Goal: Find specific page/section: Find specific page/section

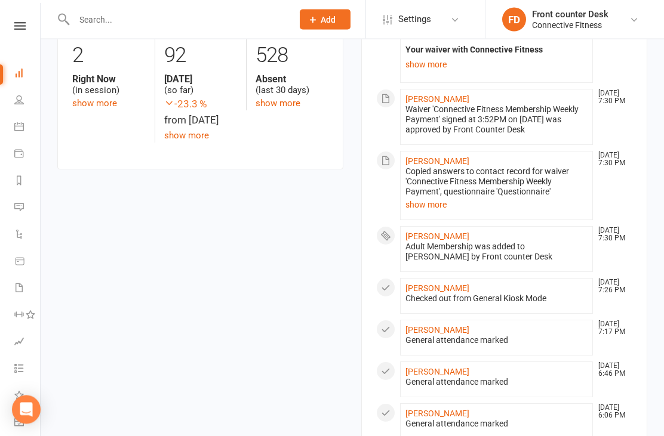
scroll to position [470, 0]
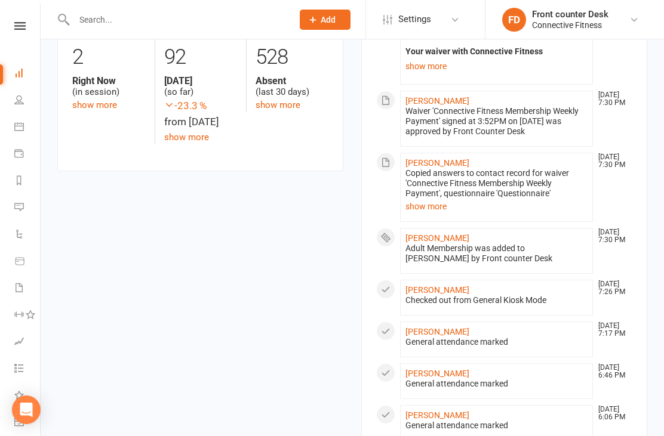
click at [79, 103] on link "show more" at bounding box center [94, 105] width 45 height 11
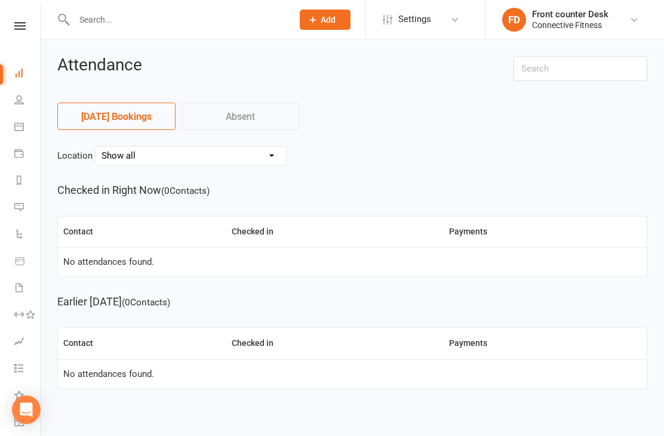
click at [23, 74] on icon at bounding box center [19, 73] width 10 height 10
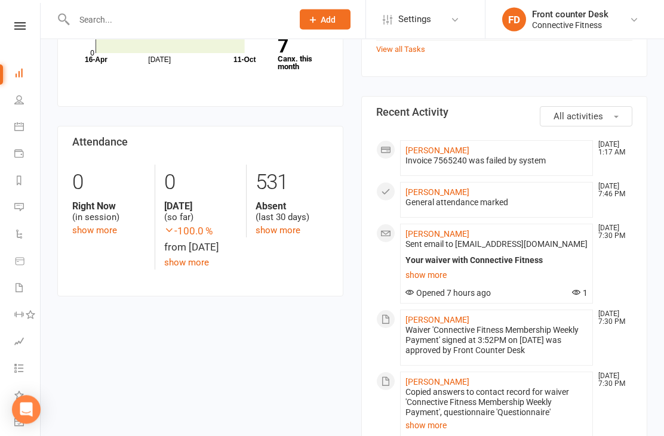
scroll to position [495, 0]
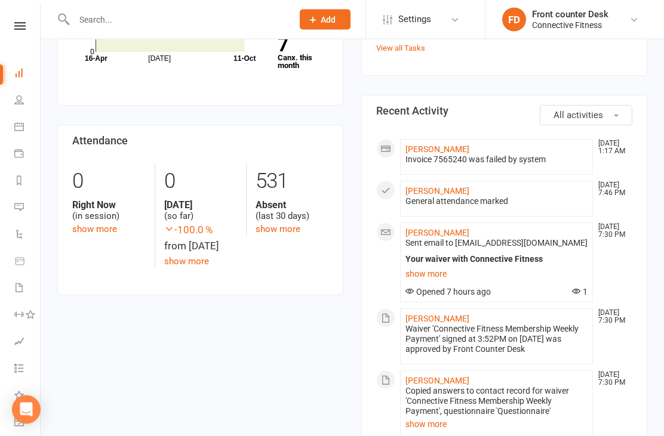
click at [85, 229] on link "show more" at bounding box center [94, 229] width 45 height 11
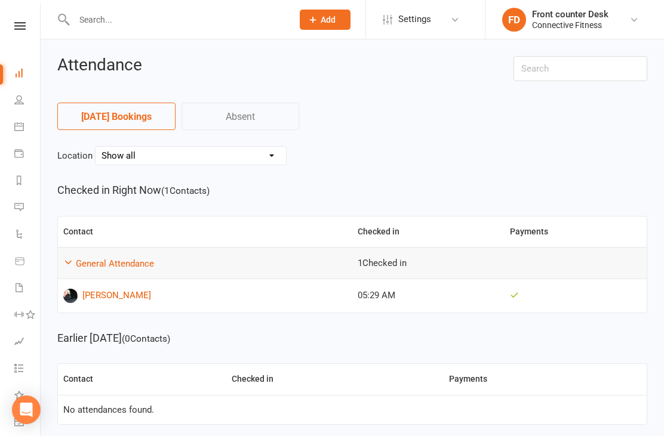
click at [18, 122] on icon at bounding box center [19, 127] width 10 height 10
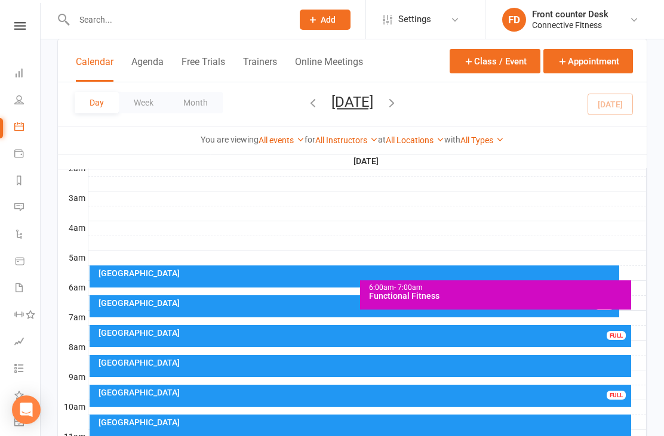
scroll to position [156, 0]
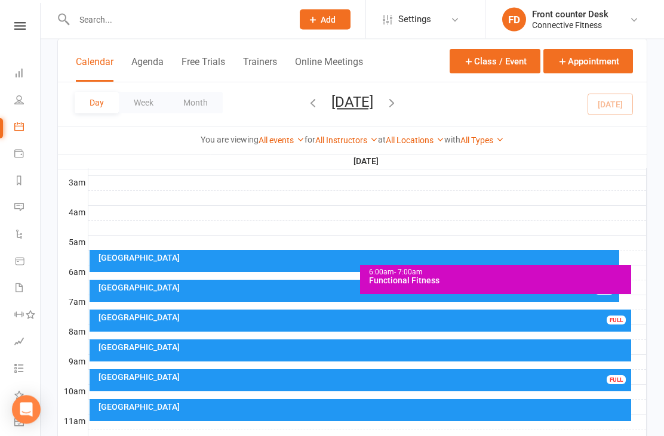
click at [346, 261] on div "[GEOGRAPHIC_DATA]" at bounding box center [357, 258] width 519 height 8
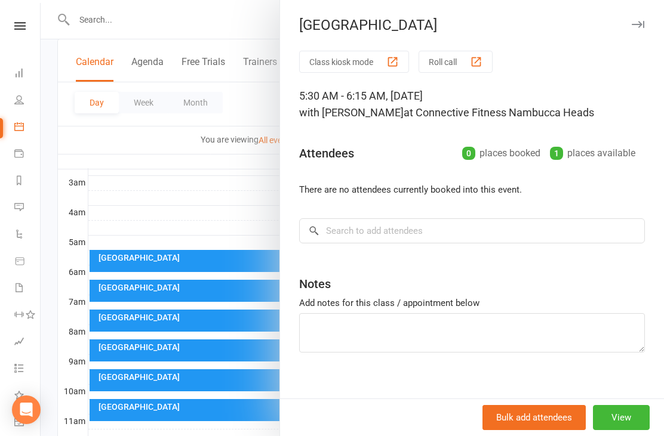
click at [643, 24] on icon "button" at bounding box center [637, 24] width 13 height 7
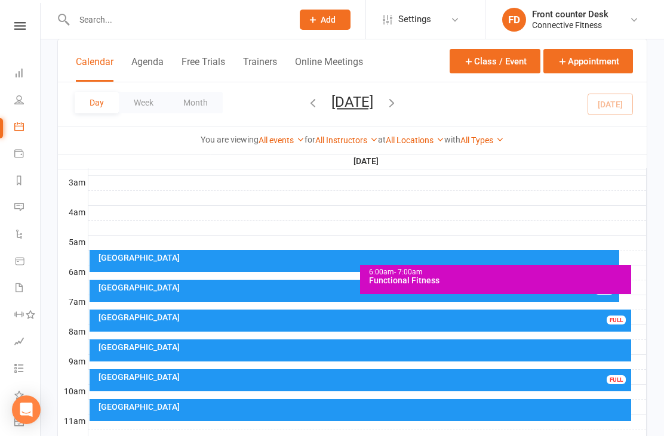
click at [115, 285] on div "[GEOGRAPHIC_DATA]" at bounding box center [357, 288] width 519 height 8
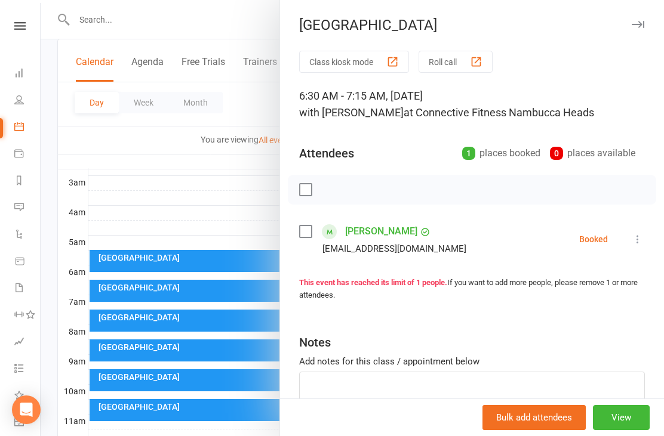
click at [643, 27] on icon "button" at bounding box center [637, 24] width 13 height 7
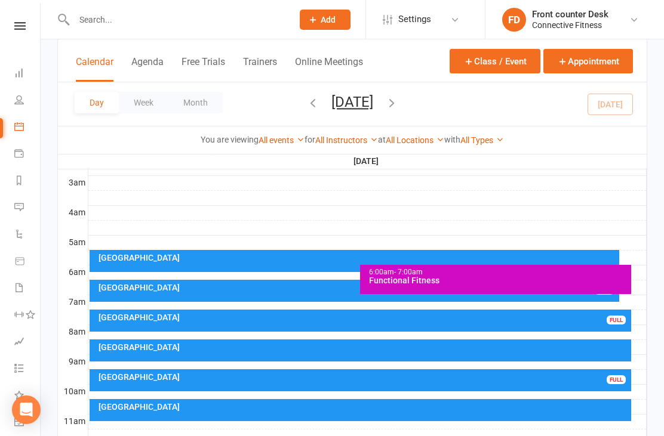
click at [604, 317] on div "[GEOGRAPHIC_DATA]" at bounding box center [363, 317] width 531 height 8
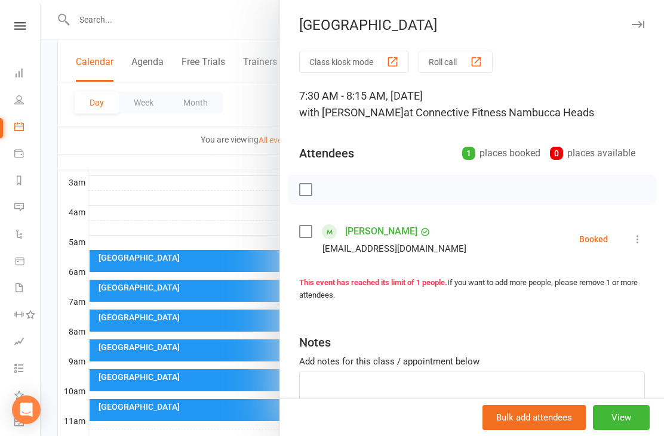
click at [641, 29] on button "button" at bounding box center [637, 24] width 14 height 14
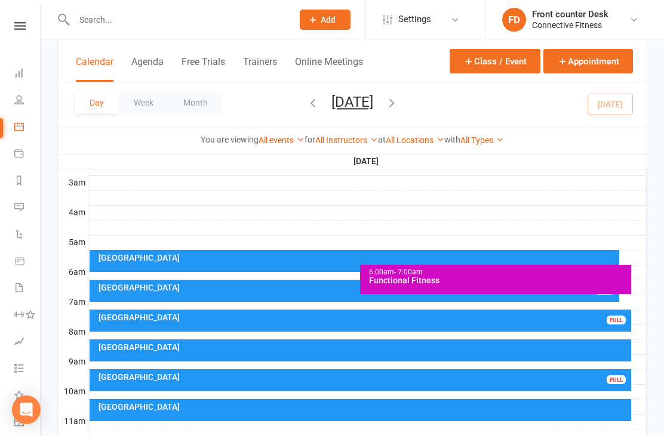
click at [607, 374] on div "[GEOGRAPHIC_DATA]" at bounding box center [363, 377] width 531 height 8
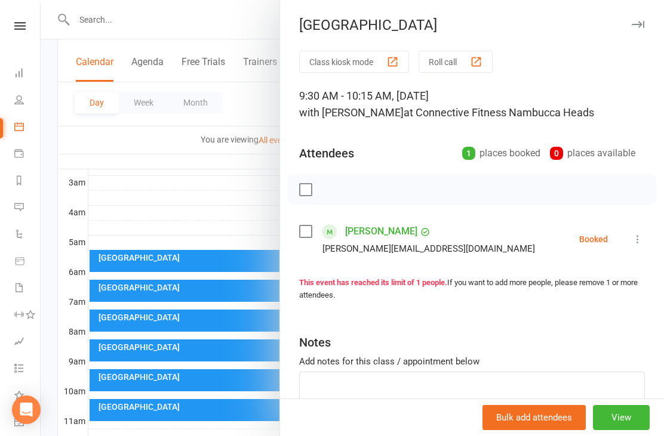
click at [649, 23] on div "[GEOGRAPHIC_DATA]" at bounding box center [472, 25] width 384 height 17
click at [639, 27] on icon "button" at bounding box center [637, 24] width 13 height 7
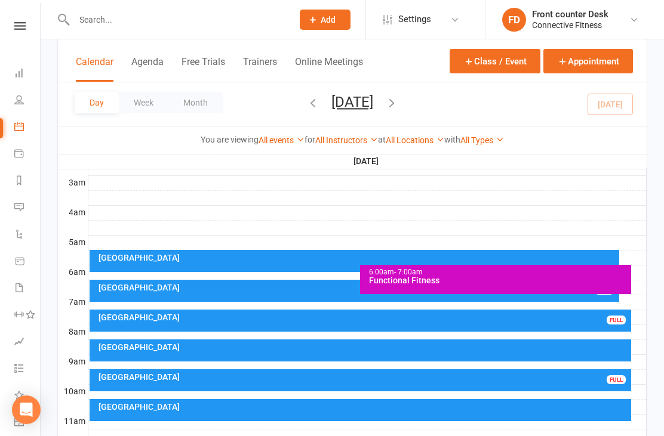
click at [398, 109] on icon "button" at bounding box center [391, 102] width 13 height 13
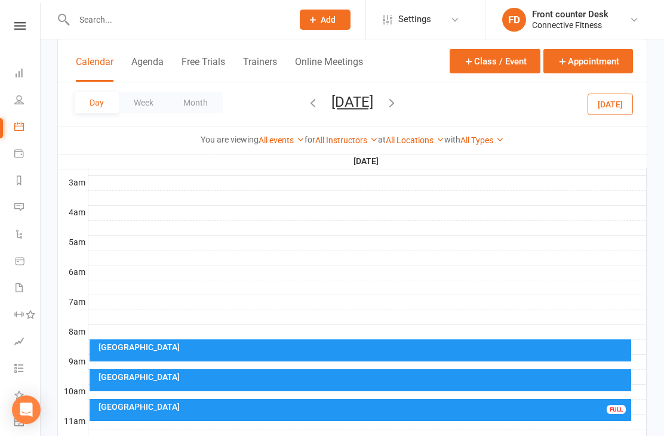
click at [560, 407] on div "[GEOGRAPHIC_DATA]" at bounding box center [363, 407] width 531 height 8
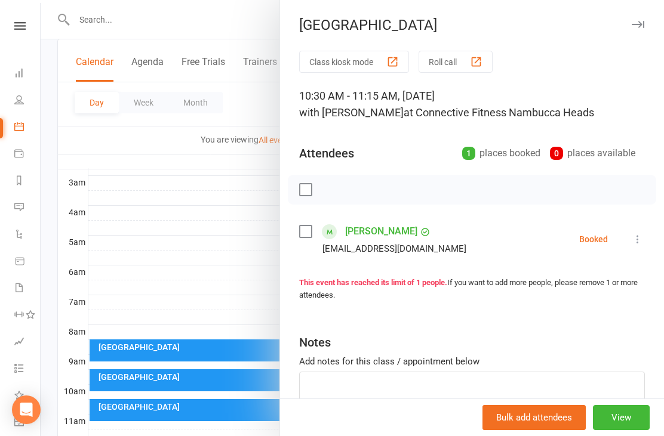
click at [640, 25] on icon "button" at bounding box center [637, 24] width 13 height 7
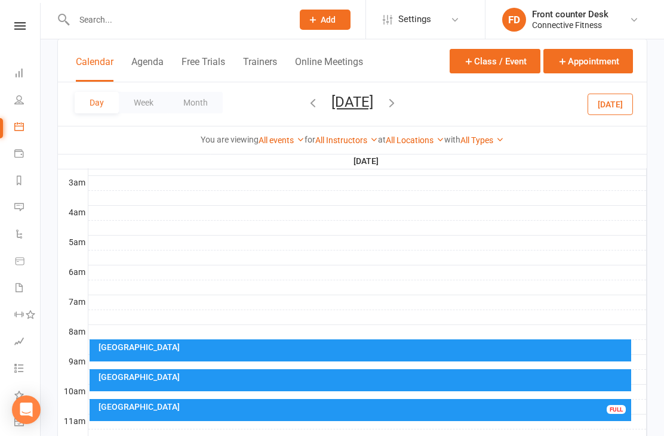
click at [398, 106] on icon "button" at bounding box center [391, 102] width 13 height 13
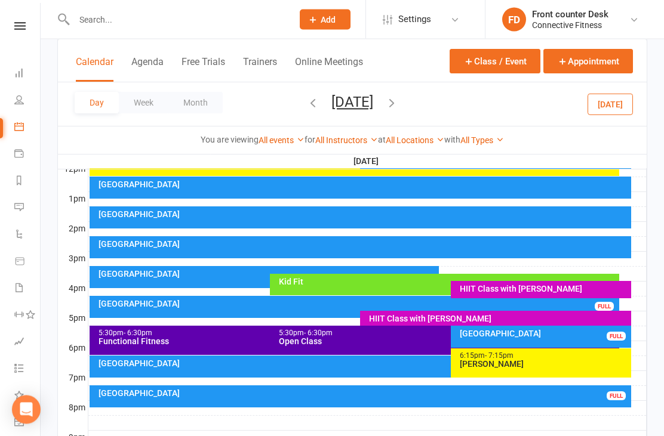
click at [583, 307] on div "[GEOGRAPHIC_DATA]" at bounding box center [357, 304] width 519 height 8
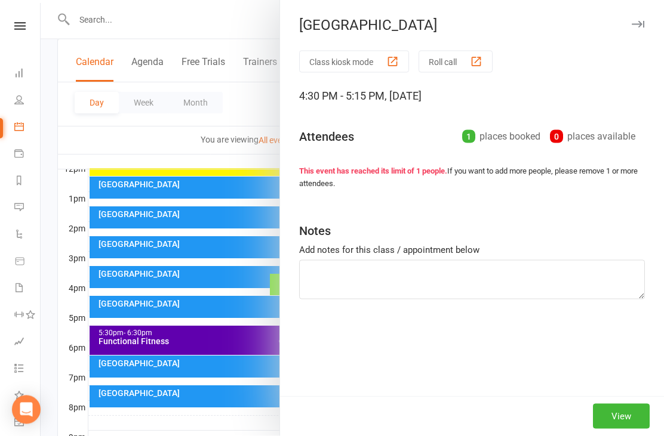
scroll to position [439, 0]
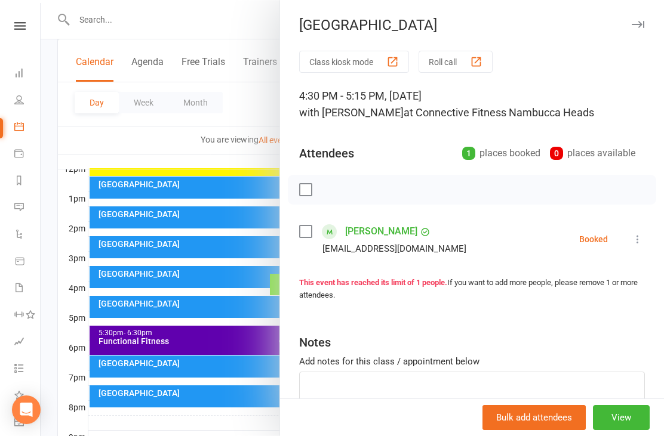
click at [644, 25] on button "button" at bounding box center [637, 24] width 14 height 14
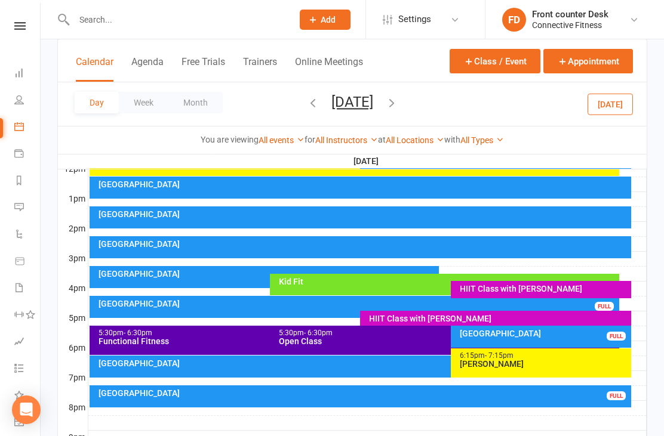
click at [586, 334] on div "[GEOGRAPHIC_DATA]" at bounding box center [544, 333] width 170 height 8
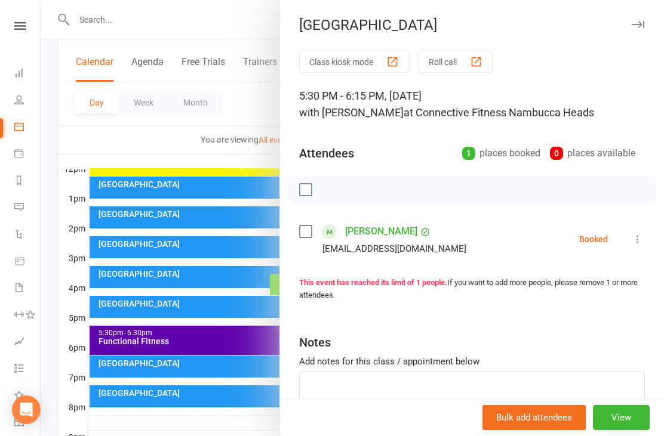
click at [637, 26] on icon "button" at bounding box center [637, 24] width 13 height 7
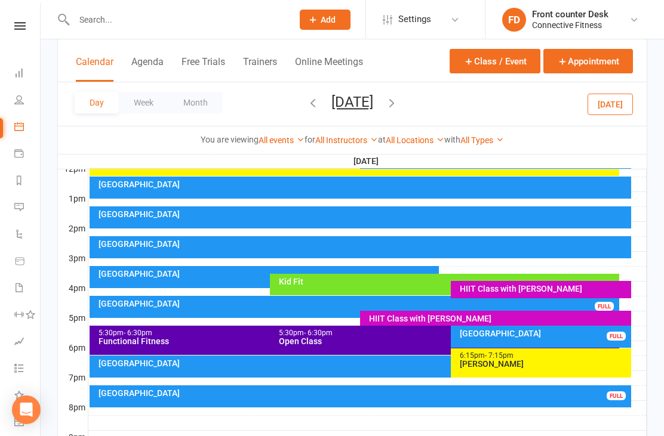
click at [404, 368] on div "[GEOGRAPHIC_DATA]" at bounding box center [361, 367] width 542 height 22
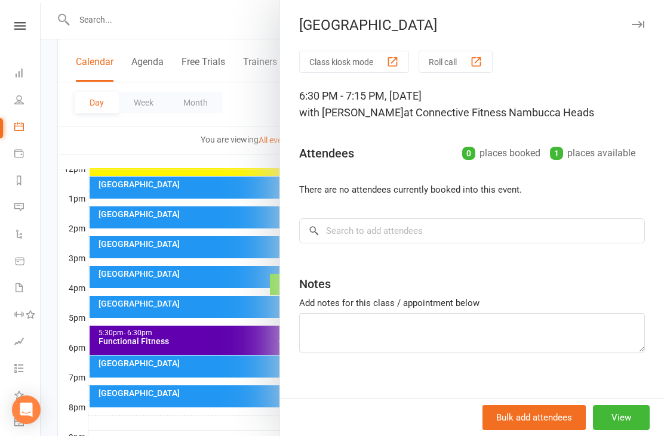
click at [650, 23] on div "[GEOGRAPHIC_DATA]" at bounding box center [472, 25] width 384 height 17
click at [634, 25] on icon "button" at bounding box center [637, 24] width 13 height 7
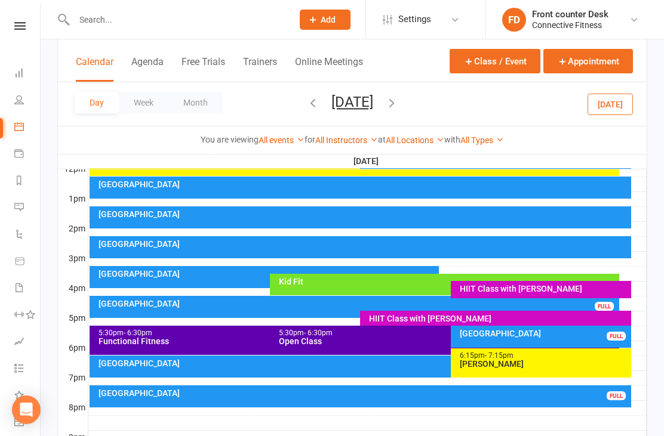
click at [574, 386] on div "Recovery Centre FULL" at bounding box center [361, 397] width 542 height 22
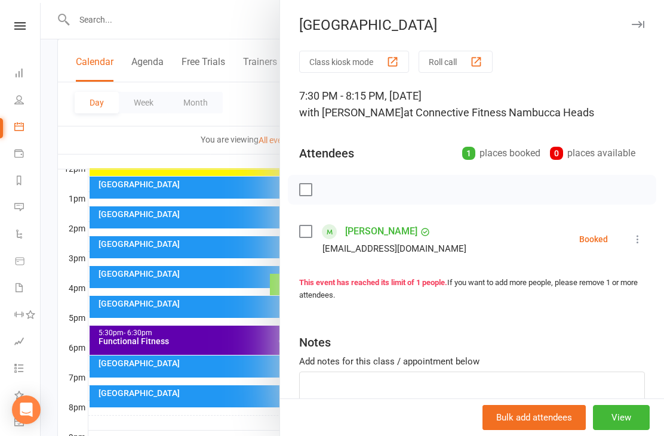
click at [646, 19] on div "[GEOGRAPHIC_DATA]" at bounding box center [472, 25] width 384 height 17
click at [639, 22] on icon "button" at bounding box center [637, 24] width 13 height 7
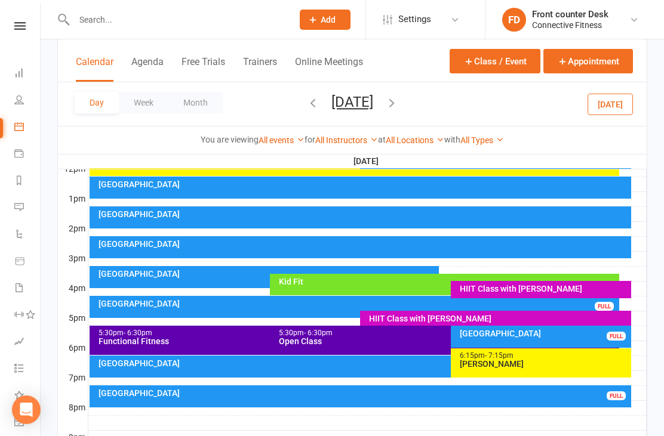
click at [216, 19] on input "text" at bounding box center [177, 19] width 214 height 17
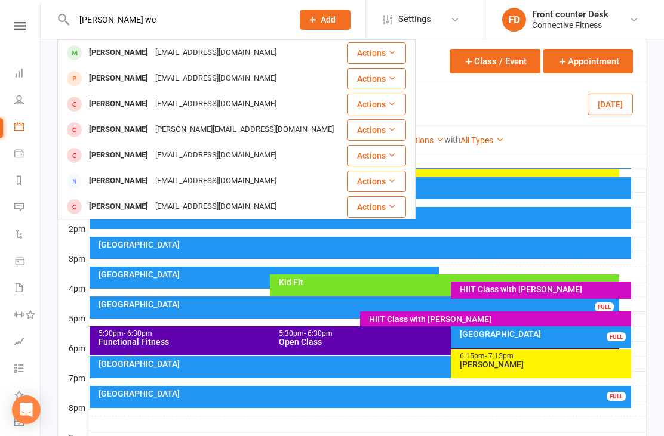
type input "[PERSON_NAME] we"
click at [289, 55] on div "[PERSON_NAME] [EMAIL_ADDRESS][DOMAIN_NAME]" at bounding box center [201, 53] width 287 height 24
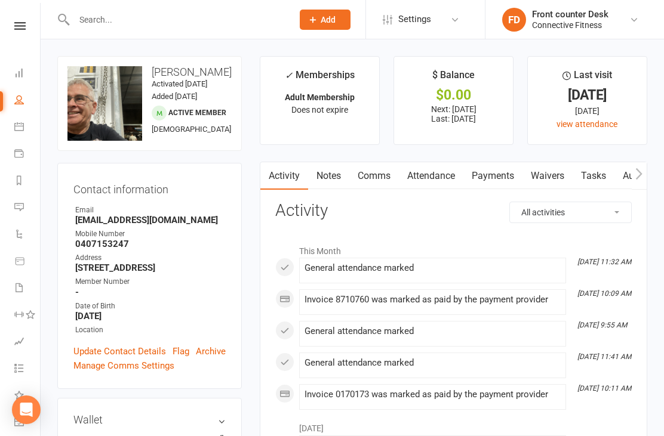
click at [245, 27] on input "text" at bounding box center [177, 19] width 214 height 17
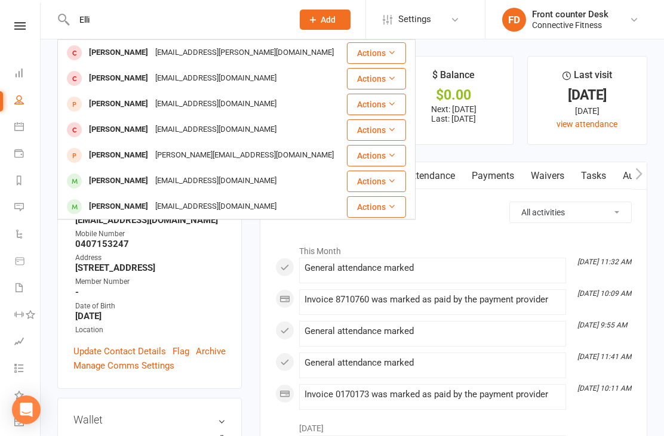
type input "Elli"
click at [292, 172] on div "[PERSON_NAME] [EMAIL_ADDRESS][DOMAIN_NAME]" at bounding box center [201, 181] width 287 height 24
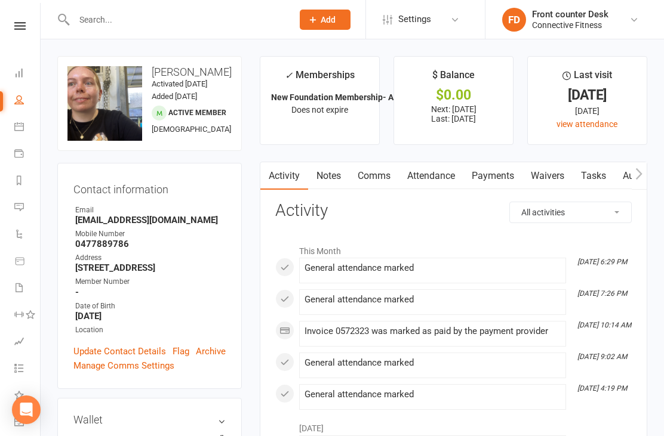
click at [255, 5] on div at bounding box center [170, 19] width 227 height 39
click at [260, 21] on input "text" at bounding box center [177, 19] width 214 height 17
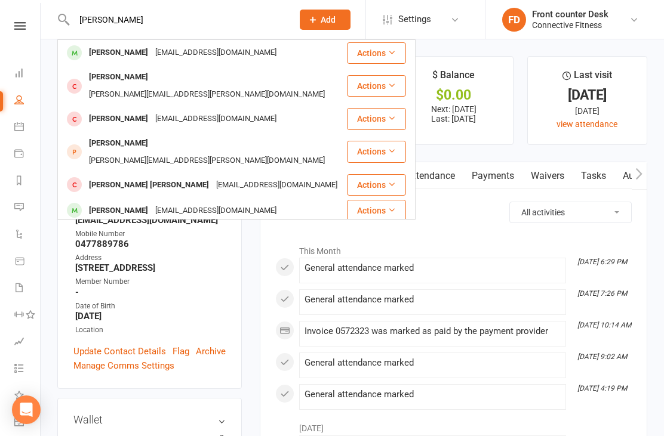
type input "[PERSON_NAME]"
click at [275, 53] on div "[PERSON_NAME] [EMAIL_ADDRESS][DOMAIN_NAME]" at bounding box center [201, 53] width 287 height 24
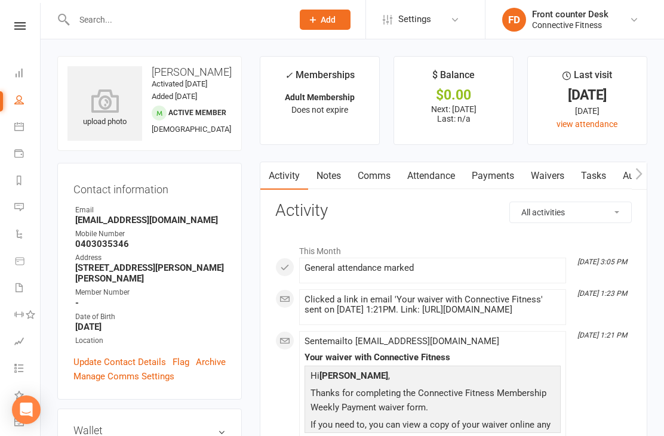
click at [20, 79] on link "Dashboard" at bounding box center [27, 74] width 27 height 27
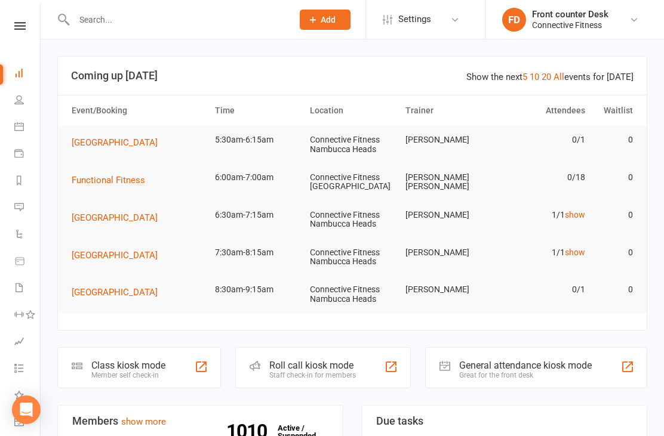
click at [98, 20] on input "text" at bounding box center [177, 19] width 214 height 17
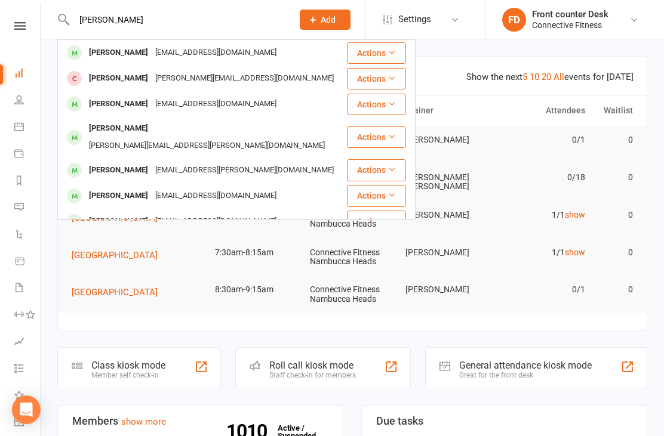
type input "[PERSON_NAME]"
click at [252, 56] on div "[PERSON_NAME] [EMAIL_ADDRESS][DOMAIN_NAME]" at bounding box center [201, 53] width 287 height 24
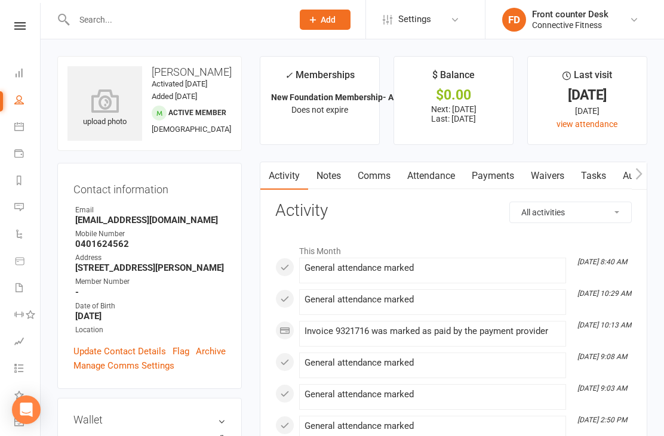
click at [88, 17] on input "text" at bounding box center [177, 19] width 214 height 17
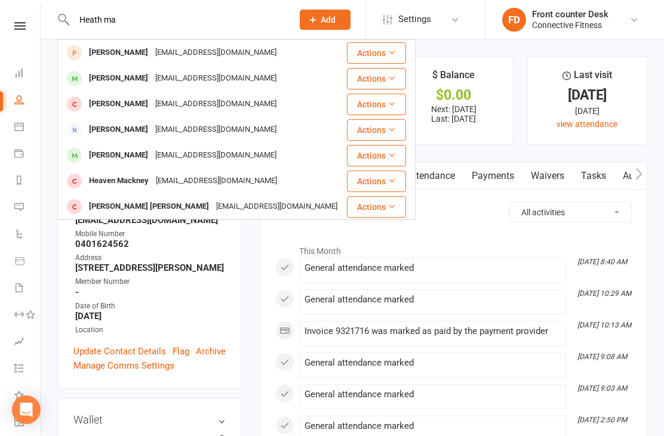
type input "Heath ma"
click at [278, 74] on div "[PERSON_NAME] [PERSON_NAME][EMAIL_ADDRESS][DOMAIN_NAME]" at bounding box center [201, 78] width 287 height 24
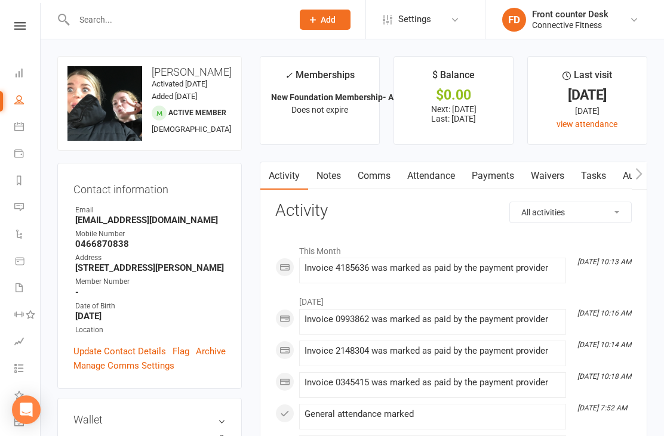
click at [238, 19] on input "text" at bounding box center [177, 19] width 214 height 17
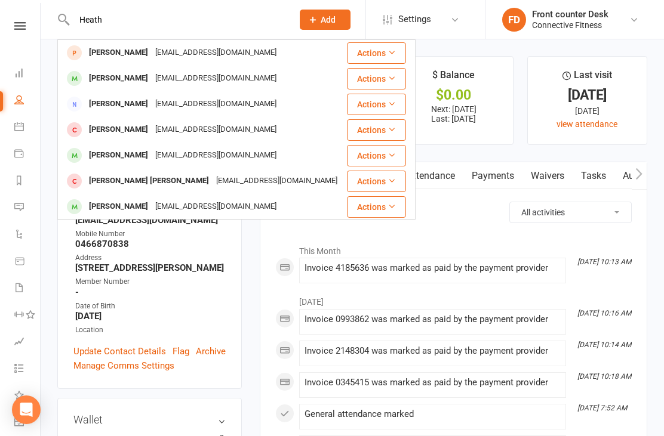
type input "Heath"
click at [217, 51] on div "[EMAIL_ADDRESS][DOMAIN_NAME]" at bounding box center [216, 52] width 128 height 17
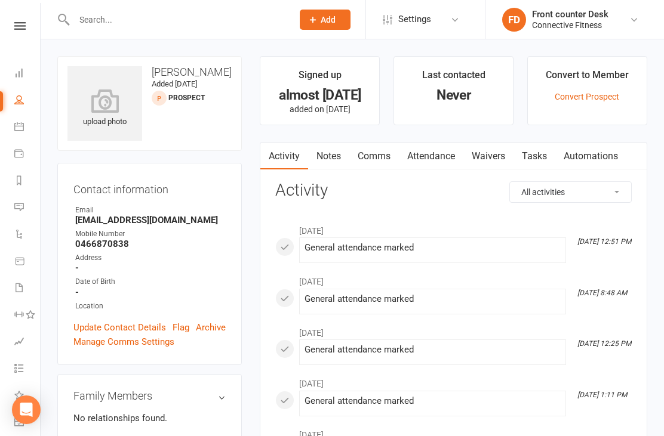
click at [19, 73] on icon at bounding box center [19, 73] width 10 height 10
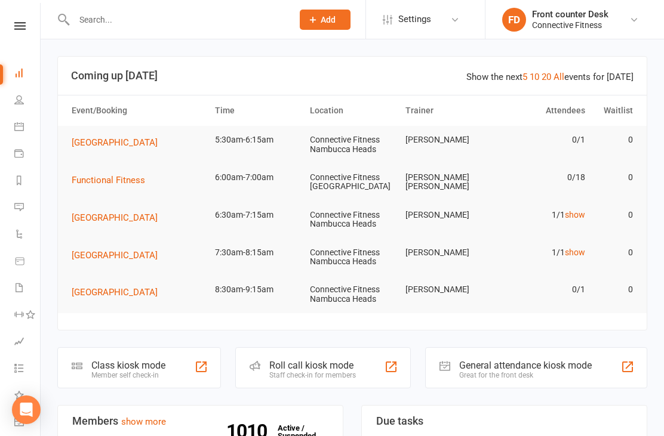
click at [247, 23] on input "text" at bounding box center [177, 19] width 214 height 17
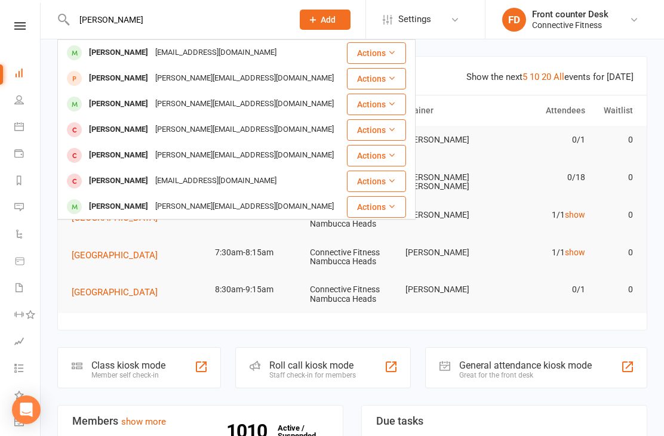
type input "[PERSON_NAME]"
click at [294, 52] on div "[PERSON_NAME] [EMAIL_ADDRESS][DOMAIN_NAME]" at bounding box center [201, 53] width 287 height 24
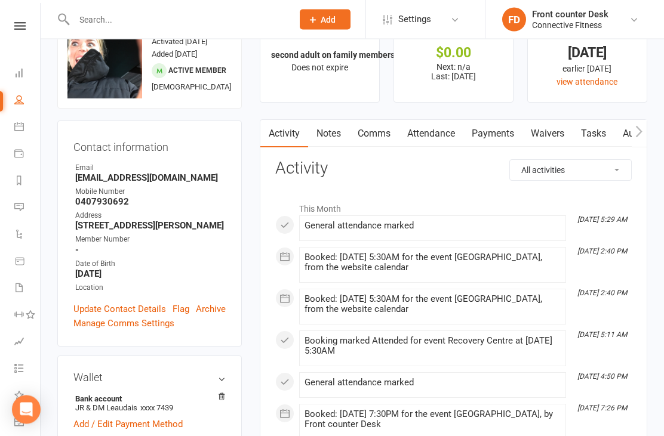
scroll to position [42, 0]
click at [507, 131] on link "Payments" at bounding box center [492, 133] width 59 height 27
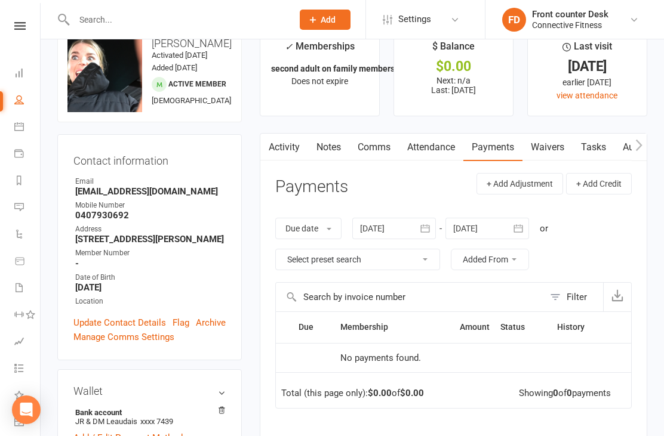
scroll to position [28, 0]
click at [35, 82] on link "Dashboard" at bounding box center [27, 74] width 27 height 27
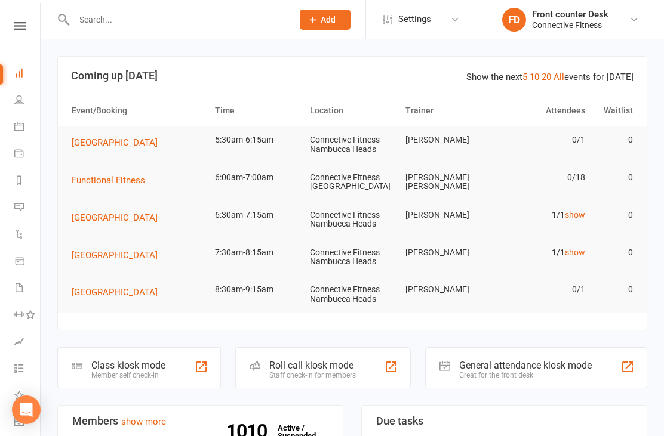
click at [18, 130] on icon at bounding box center [19, 127] width 10 height 10
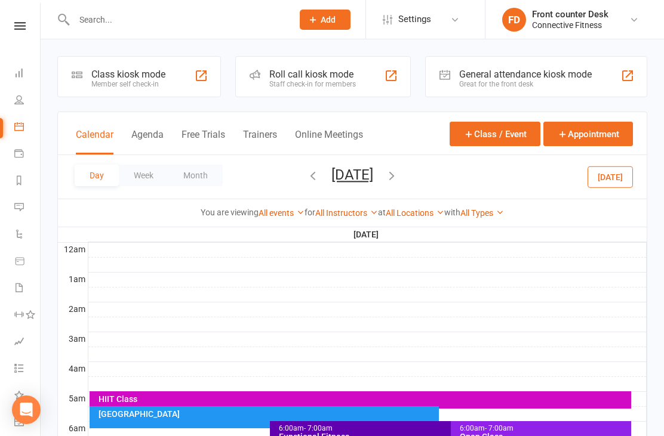
click at [306, 168] on button "button" at bounding box center [312, 177] width 13 height 21
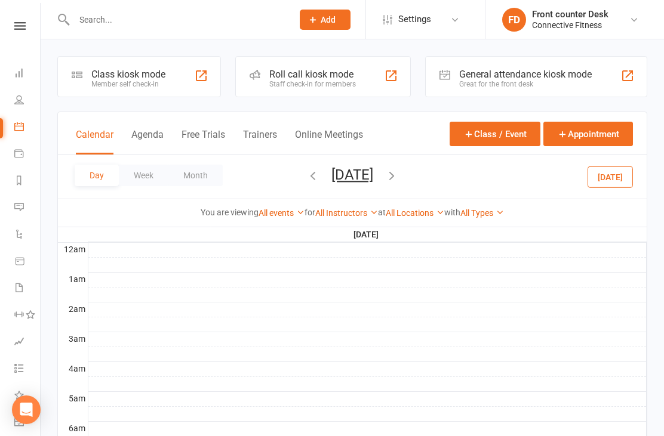
click at [306, 179] on icon "button" at bounding box center [312, 175] width 13 height 13
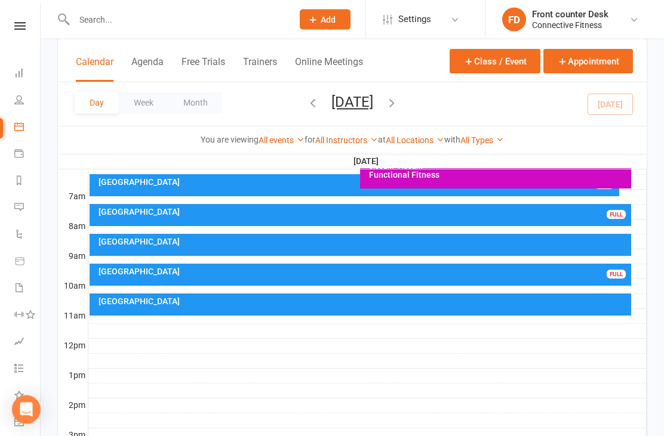
scroll to position [262, 0]
click at [606, 274] on div "FULL" at bounding box center [615, 274] width 19 height 9
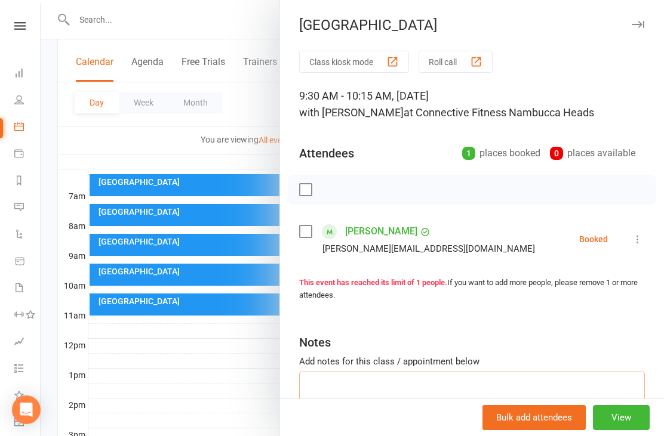
click at [516, 390] on textarea at bounding box center [472, 391] width 346 height 39
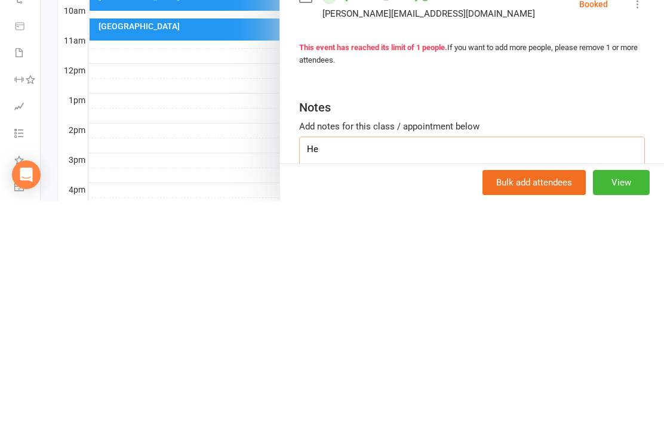
type textarea "H"
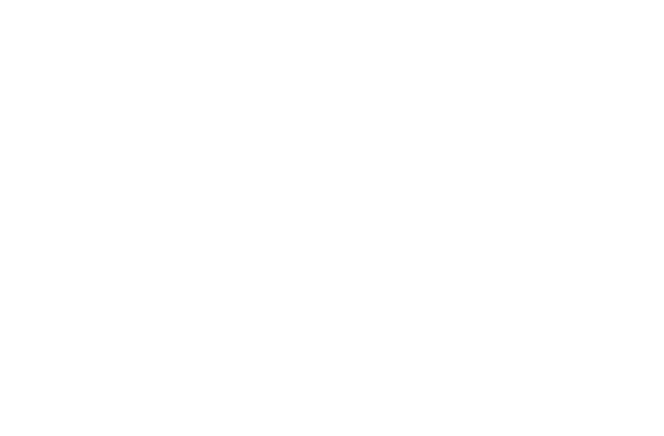
scroll to position [0, 0]
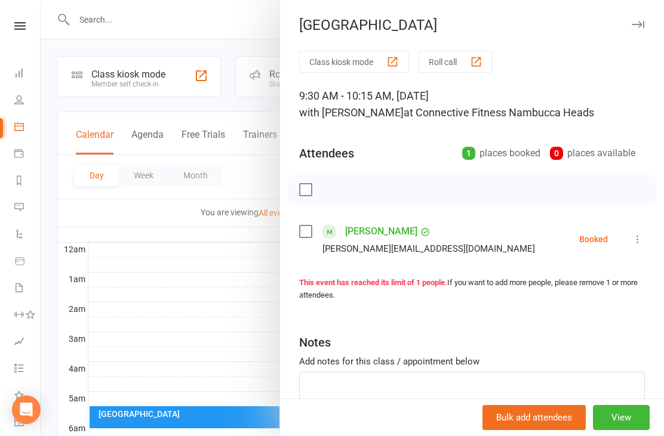
click at [650, 20] on div "[GEOGRAPHIC_DATA]" at bounding box center [472, 25] width 384 height 17
click at [639, 30] on button "button" at bounding box center [637, 24] width 14 height 14
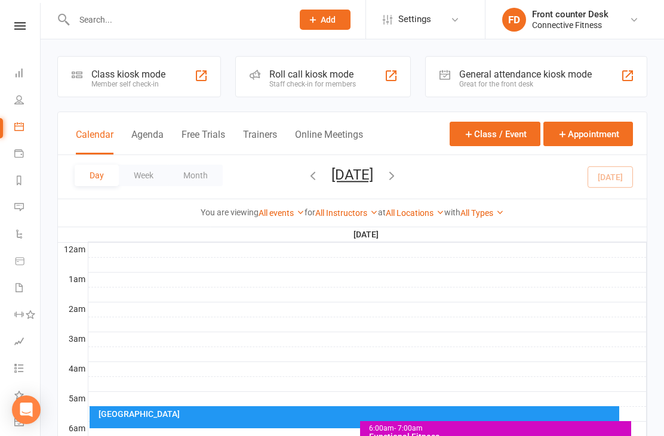
click at [107, 27] on input "text" at bounding box center [177, 19] width 214 height 17
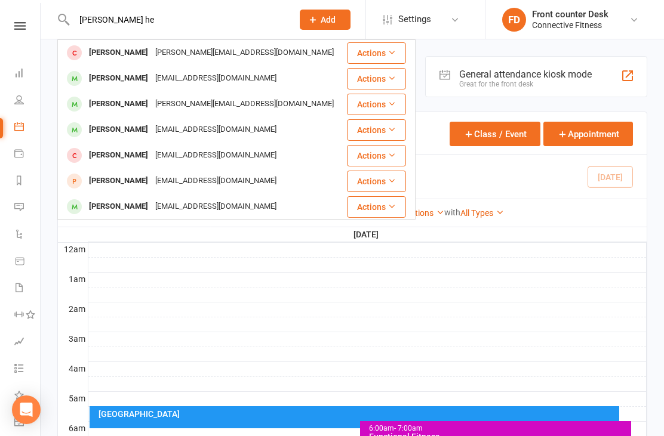
type input "[PERSON_NAME] he"
click at [237, 83] on div "[EMAIL_ADDRESS][DOMAIN_NAME]" at bounding box center [216, 78] width 128 height 17
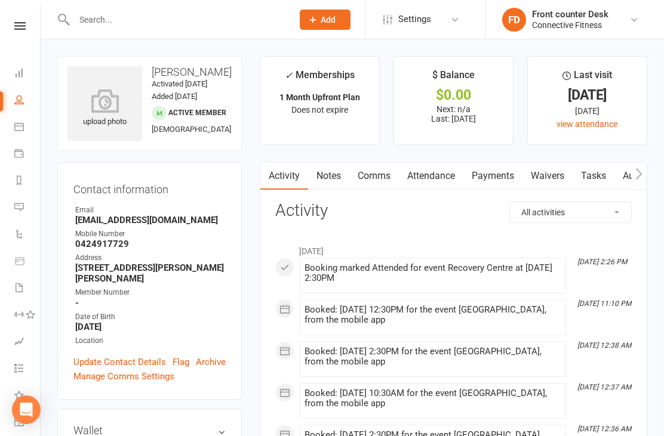
click at [12, 70] on li "Dashboard" at bounding box center [20, 74] width 40 height 27
click at [21, 75] on icon at bounding box center [19, 73] width 10 height 10
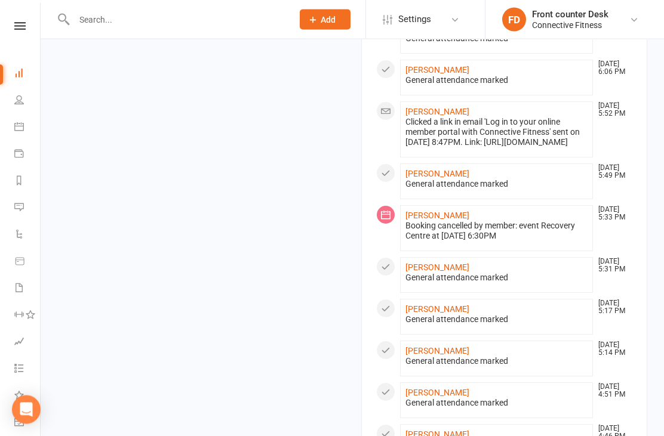
scroll to position [1103, 0]
